Goal: Task Accomplishment & Management: Complete application form

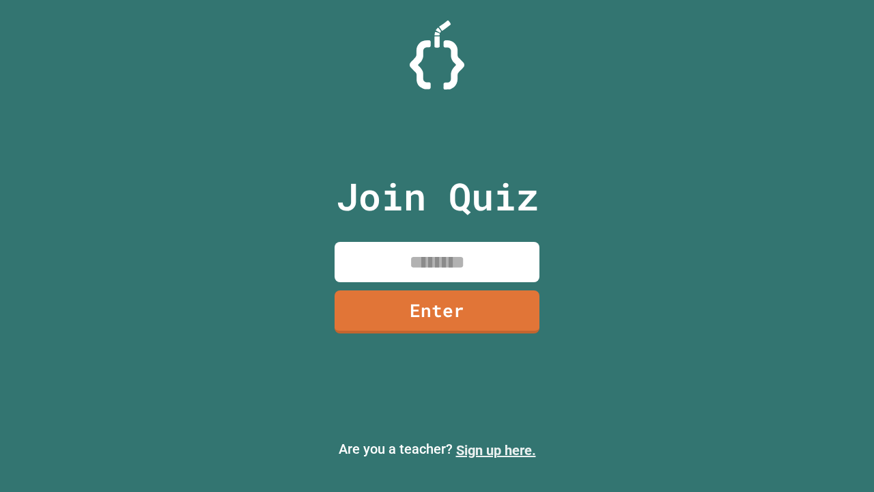
click at [496, 450] on link "Sign up here." at bounding box center [496, 450] width 80 height 16
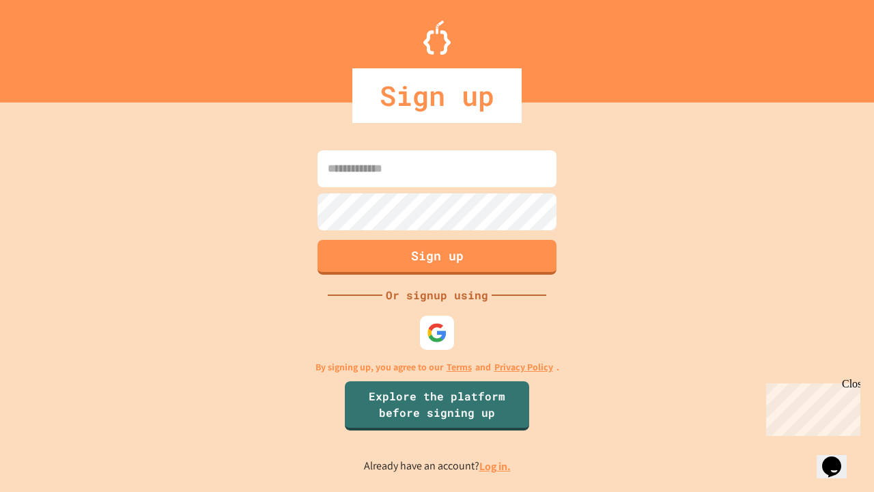
click at [496, 466] on link "Log in." at bounding box center [495, 466] width 31 height 14
